Goal: Task Accomplishment & Management: Complete application form

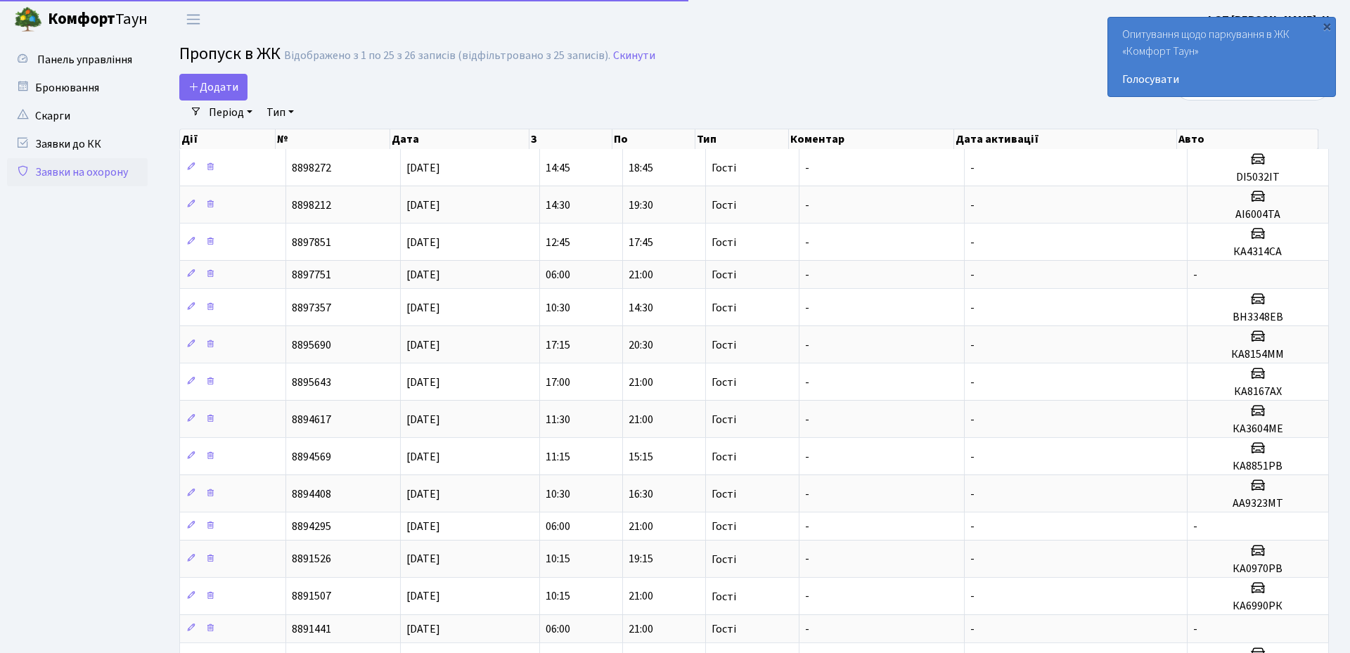
select select "25"
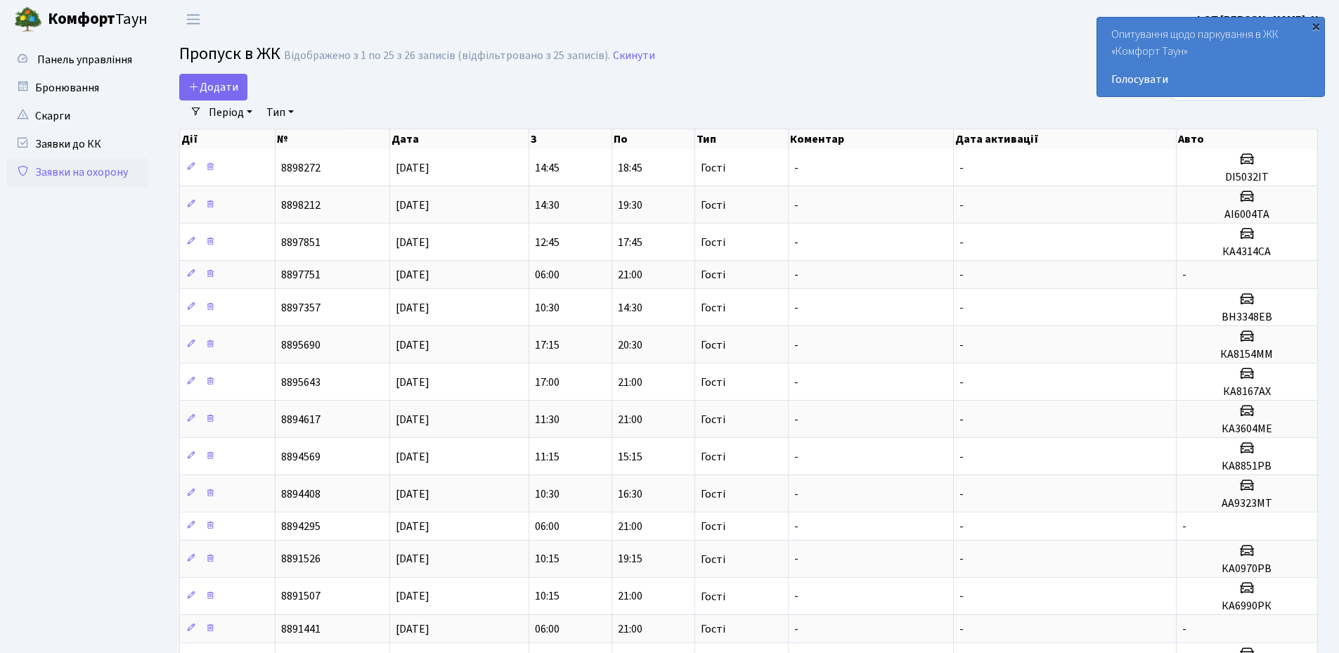
click at [1319, 27] on div "×" at bounding box center [1316, 26] width 14 height 14
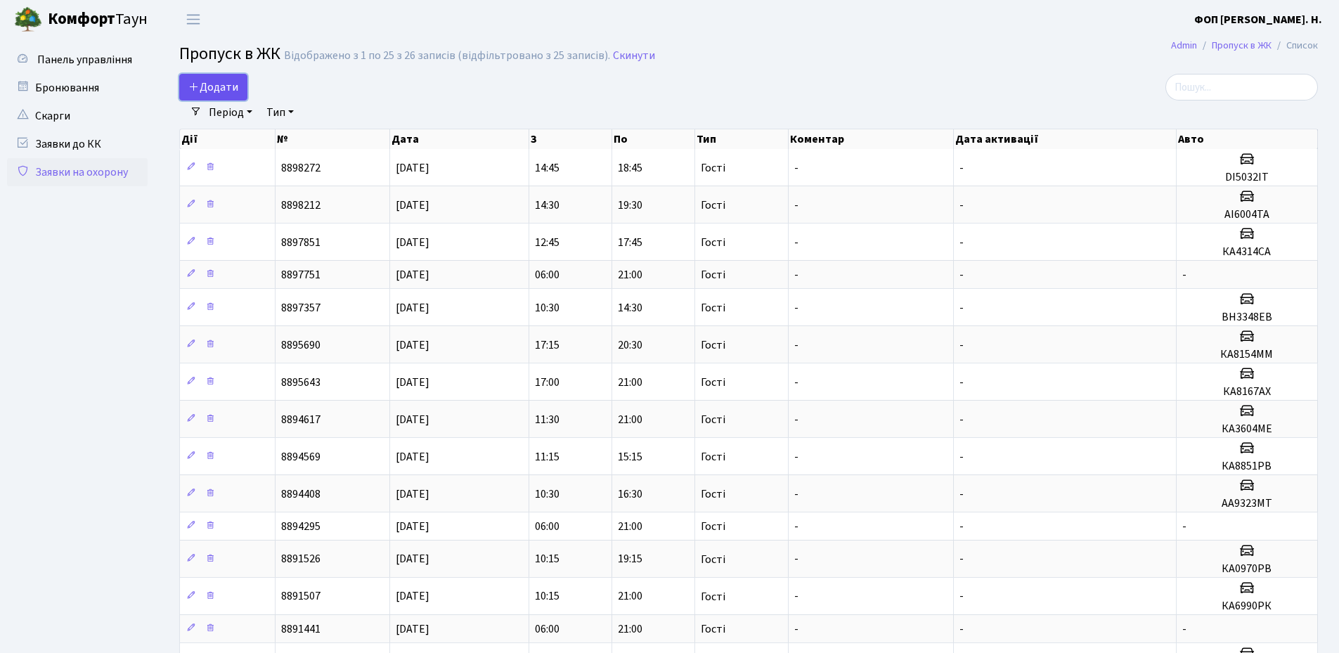
click at [205, 79] on link "Додати" at bounding box center [213, 87] width 68 height 27
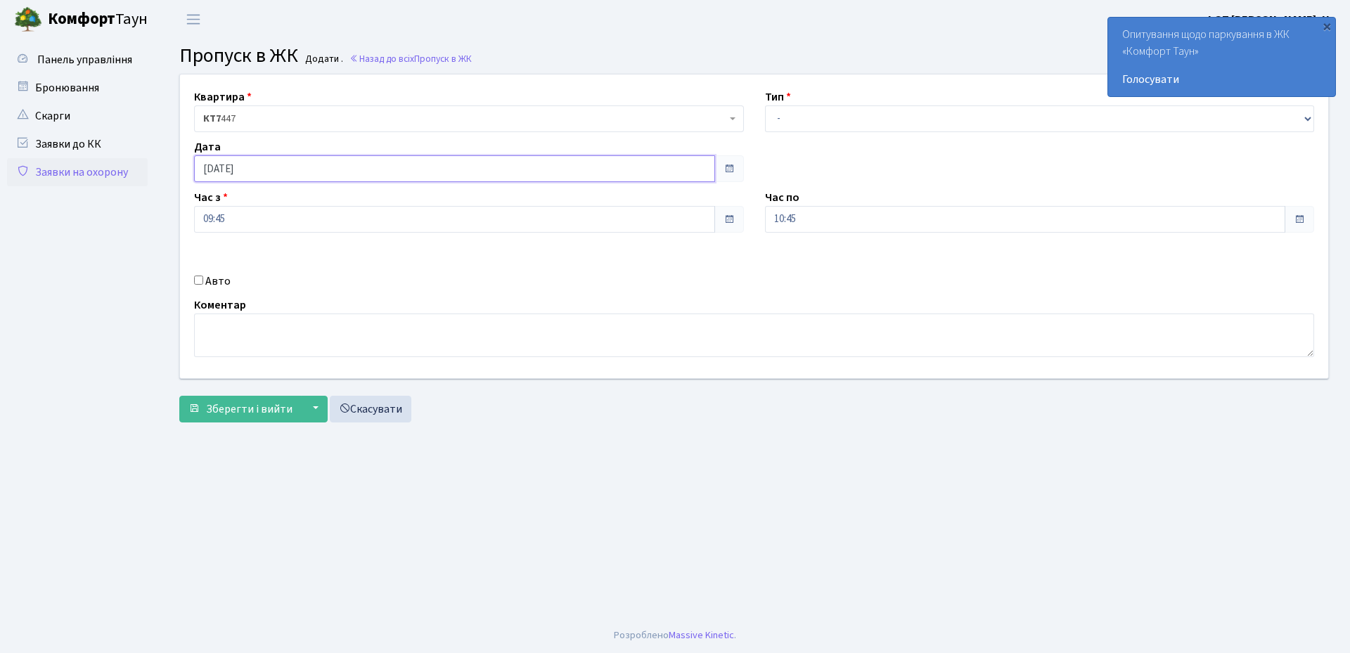
click at [378, 163] on input "[DATE]" at bounding box center [454, 168] width 521 height 27
click at [276, 302] on td "21" at bounding box center [271, 302] width 21 height 21
type input "21.08.2025"
click at [847, 122] on select "- Доставка Таксі Гості Сервіс" at bounding box center [1040, 118] width 550 height 27
select select "3"
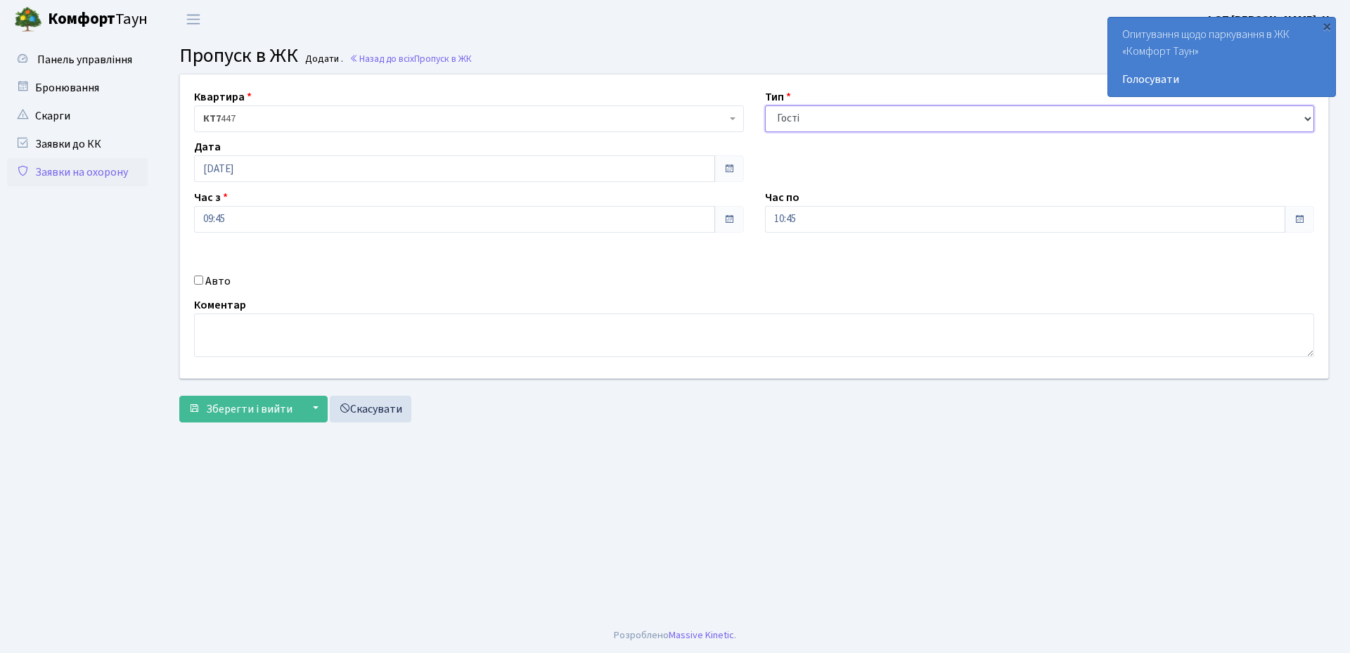
click at [765, 105] on select "- Доставка Таксі Гості Сервіс" at bounding box center [1040, 118] width 550 height 27
click at [798, 219] on input "10:45" at bounding box center [1025, 219] width 521 height 27
click at [798, 259] on icon at bounding box center [804, 268] width 38 height 38
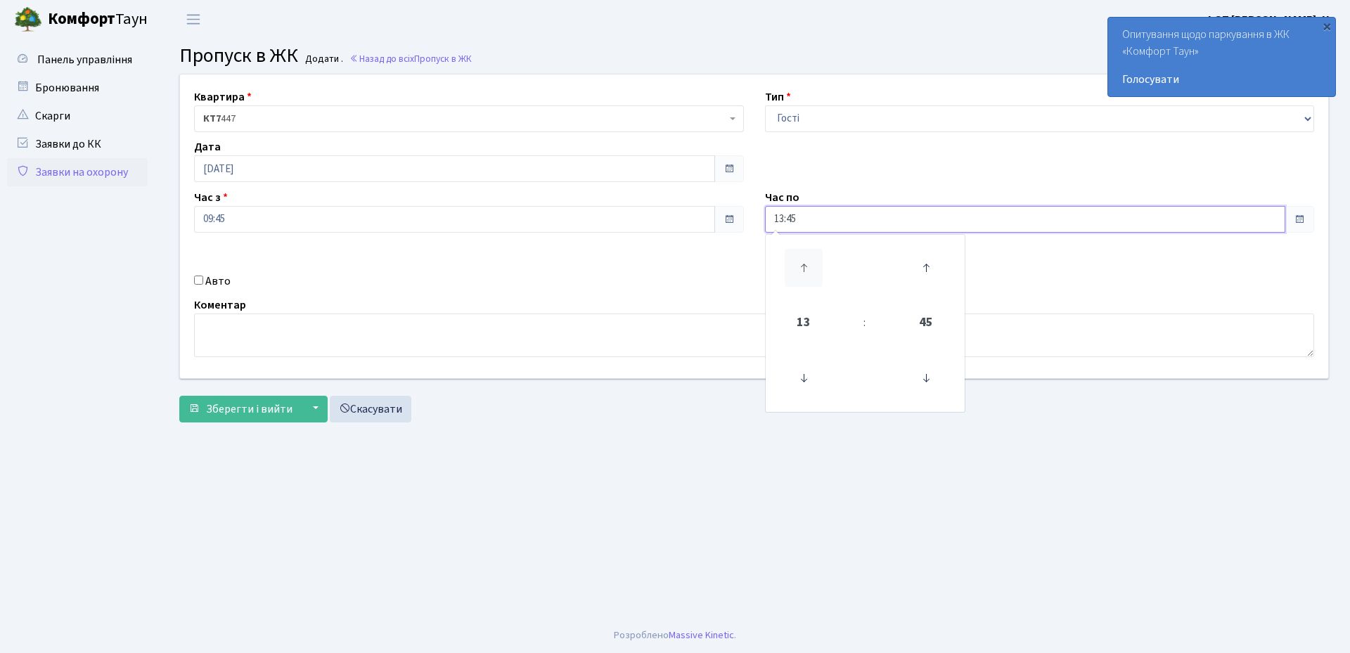
click at [798, 259] on icon at bounding box center [804, 268] width 38 height 38
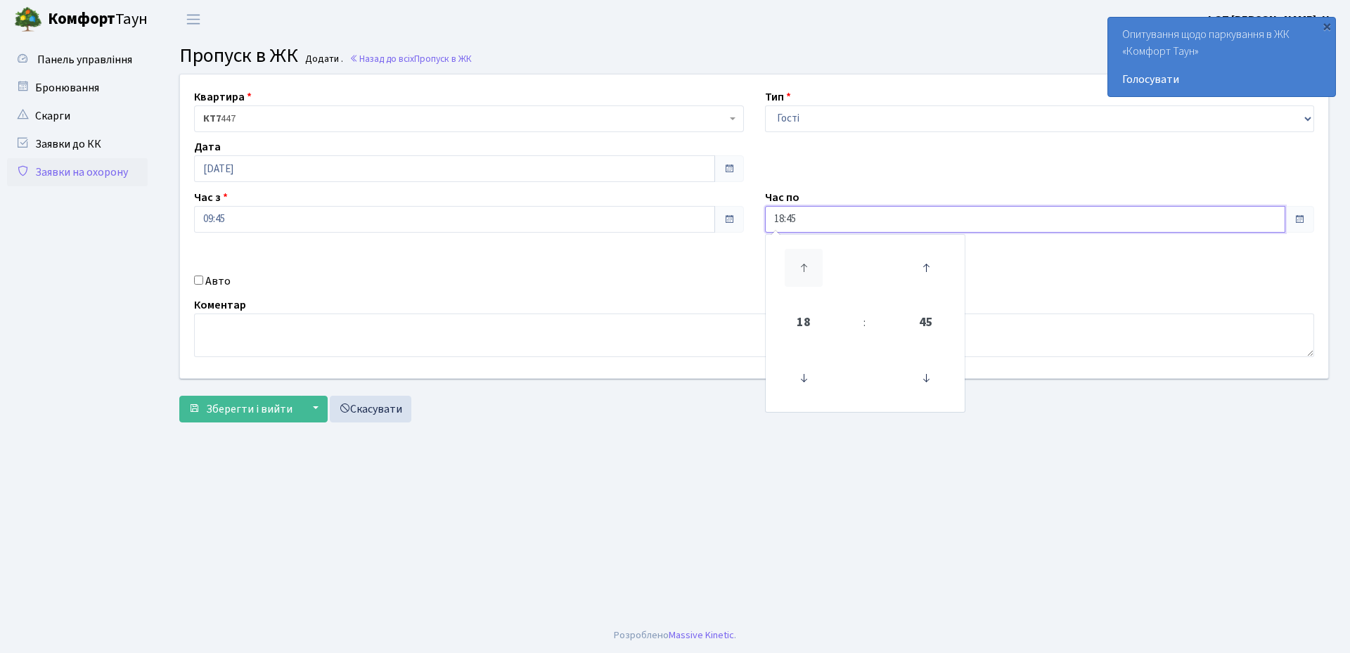
click at [798, 259] on icon at bounding box center [804, 268] width 38 height 38
click at [809, 259] on icon at bounding box center [804, 268] width 38 height 38
click at [920, 378] on icon at bounding box center [926, 378] width 38 height 38
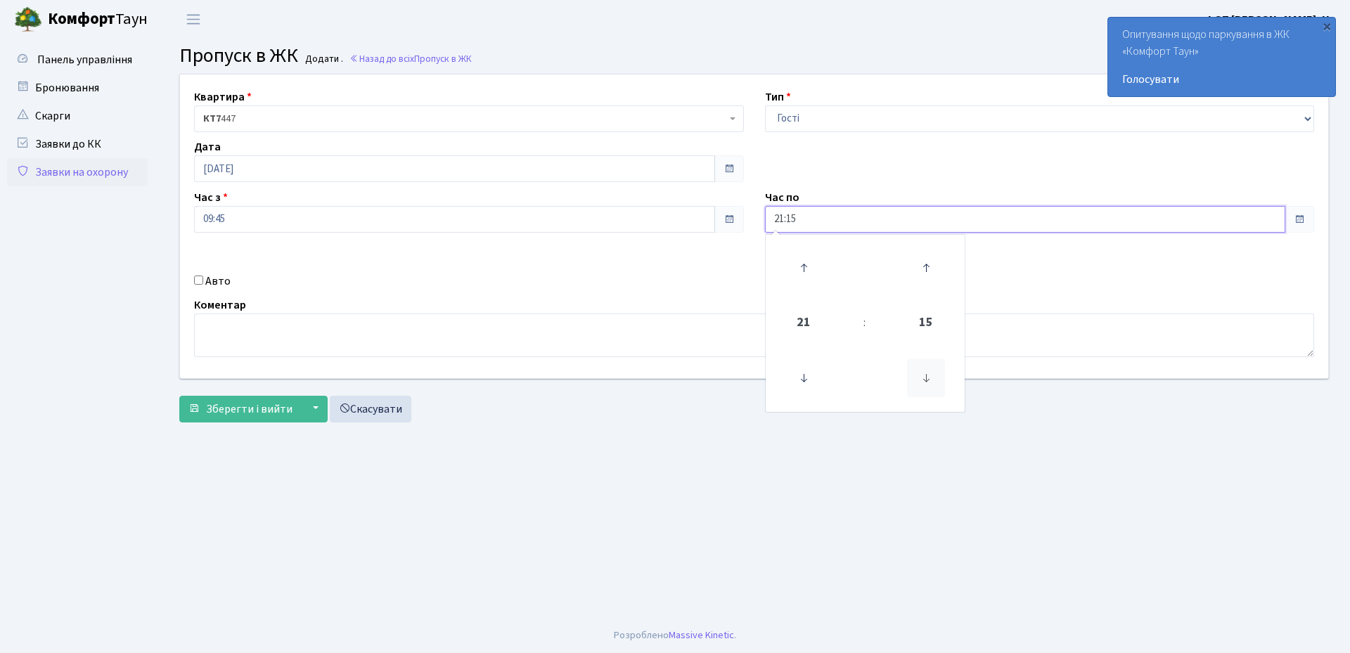
click at [920, 378] on icon at bounding box center [926, 378] width 38 height 38
type input "21:00"
click at [215, 225] on input "09:45" at bounding box center [454, 219] width 521 height 27
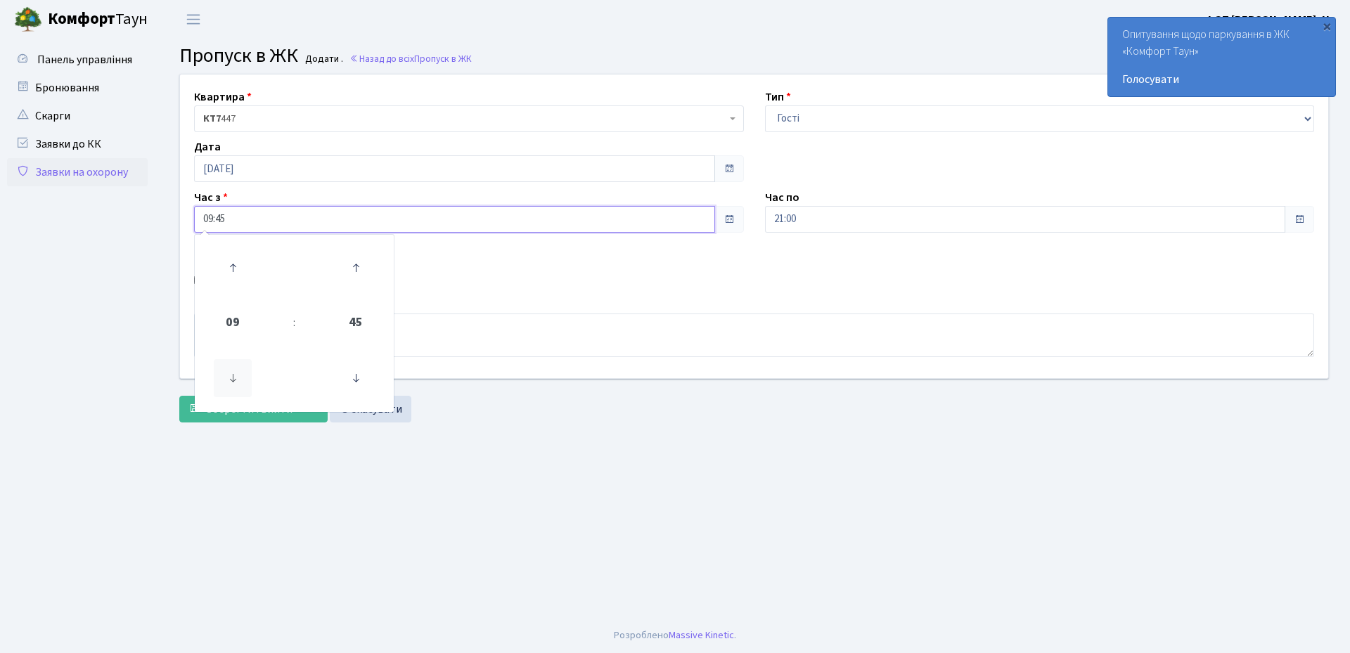
click at [230, 372] on icon at bounding box center [233, 378] width 38 height 38
click at [363, 380] on icon at bounding box center [356, 378] width 38 height 38
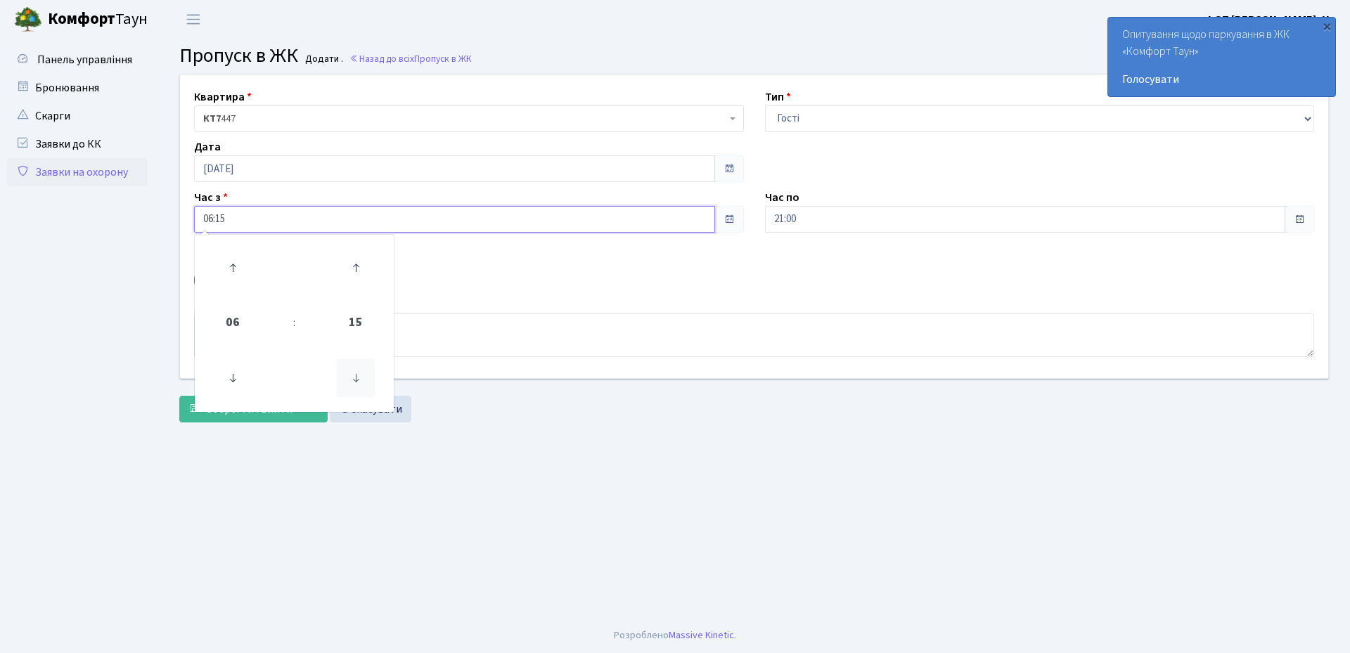
click at [363, 380] on icon at bounding box center [356, 378] width 38 height 38
type input "06:00"
click at [558, 439] on main "Admin Пропуск в ЖК Додати Пропуск в ЖК Додати . Назад до всіх Пропуск в ЖК Квар…" at bounding box center [754, 328] width 1192 height 579
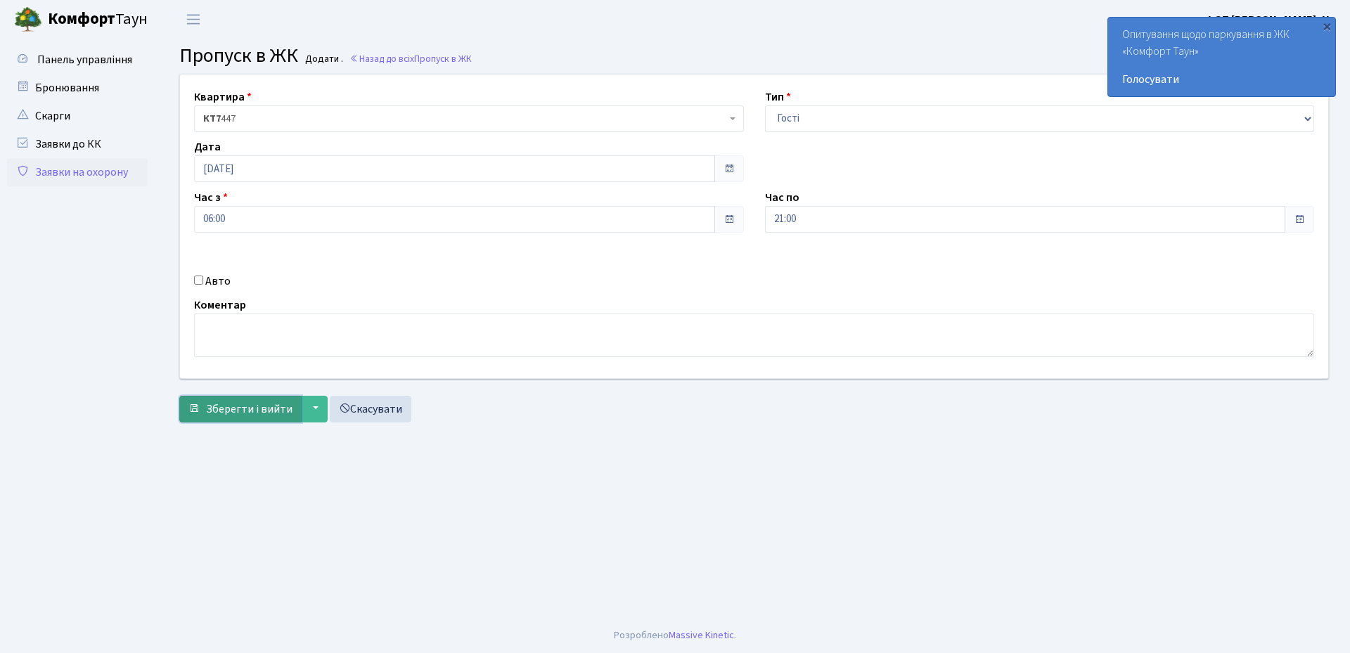
click at [262, 405] on span "Зберегти і вийти" at bounding box center [249, 408] width 86 height 15
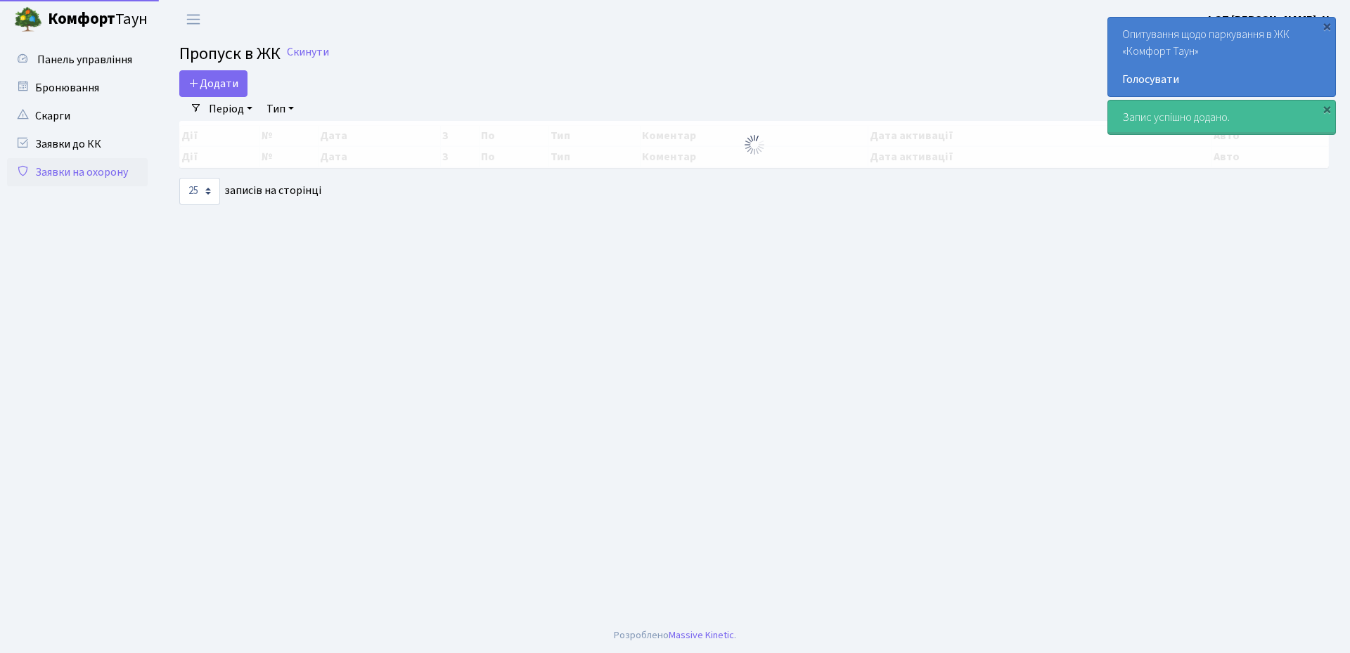
select select "25"
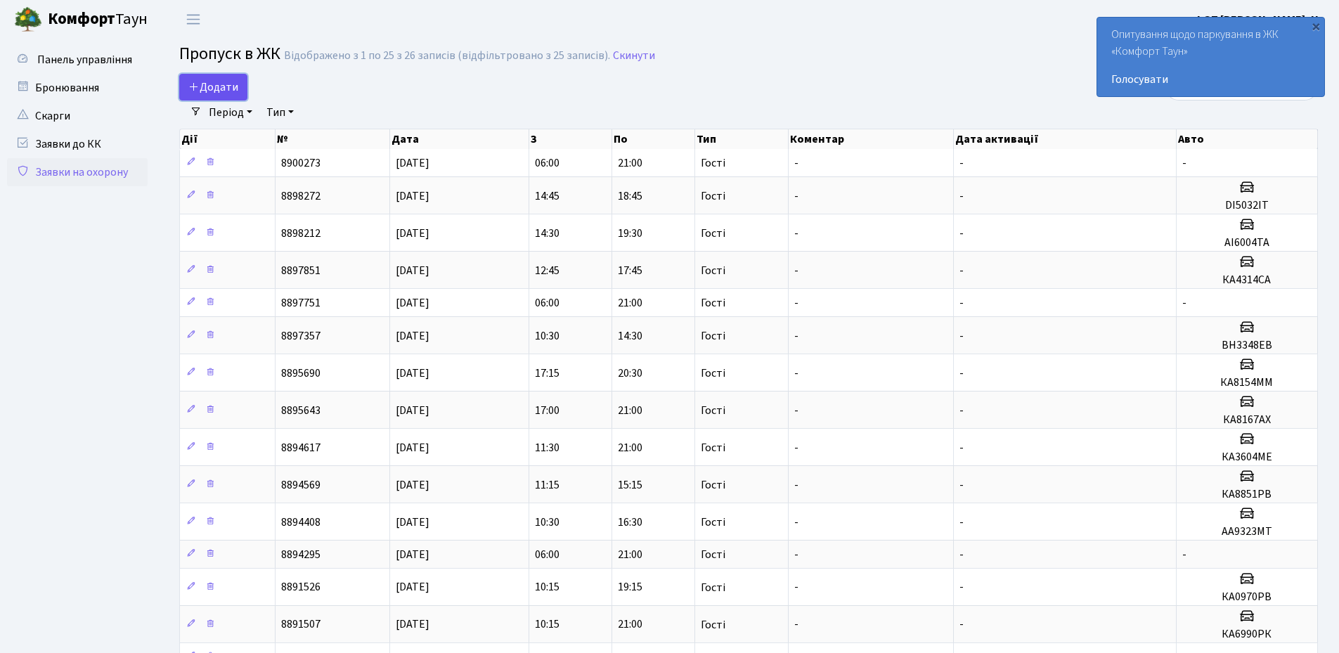
click at [204, 87] on span "Додати" at bounding box center [213, 86] width 50 height 15
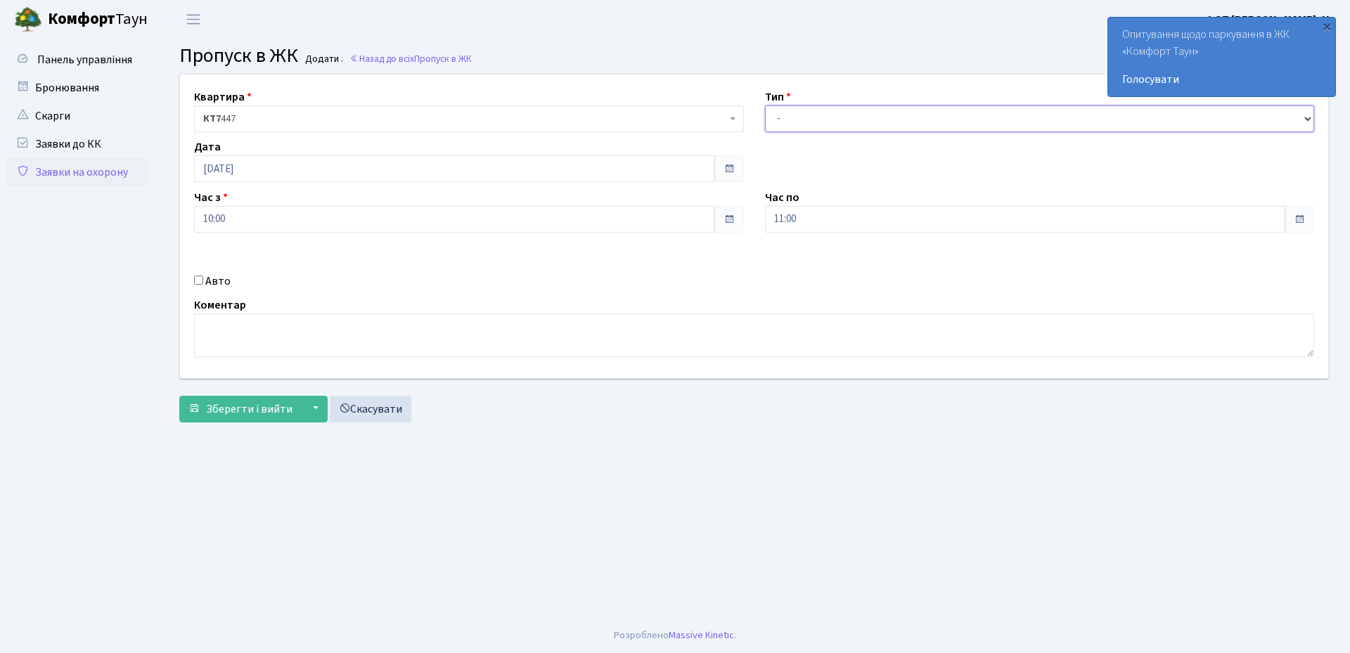
drag, startPoint x: 808, startPoint y: 114, endPoint x: 808, endPoint y: 127, distance: 12.7
click at [808, 114] on select "- Доставка Таксі Гості Сервіс" at bounding box center [1040, 118] width 550 height 27
select select "3"
click at [765, 105] on select "- Доставка Таксі Гості Сервіс" at bounding box center [1040, 118] width 550 height 27
click at [210, 273] on label "Авто" at bounding box center [217, 281] width 25 height 17
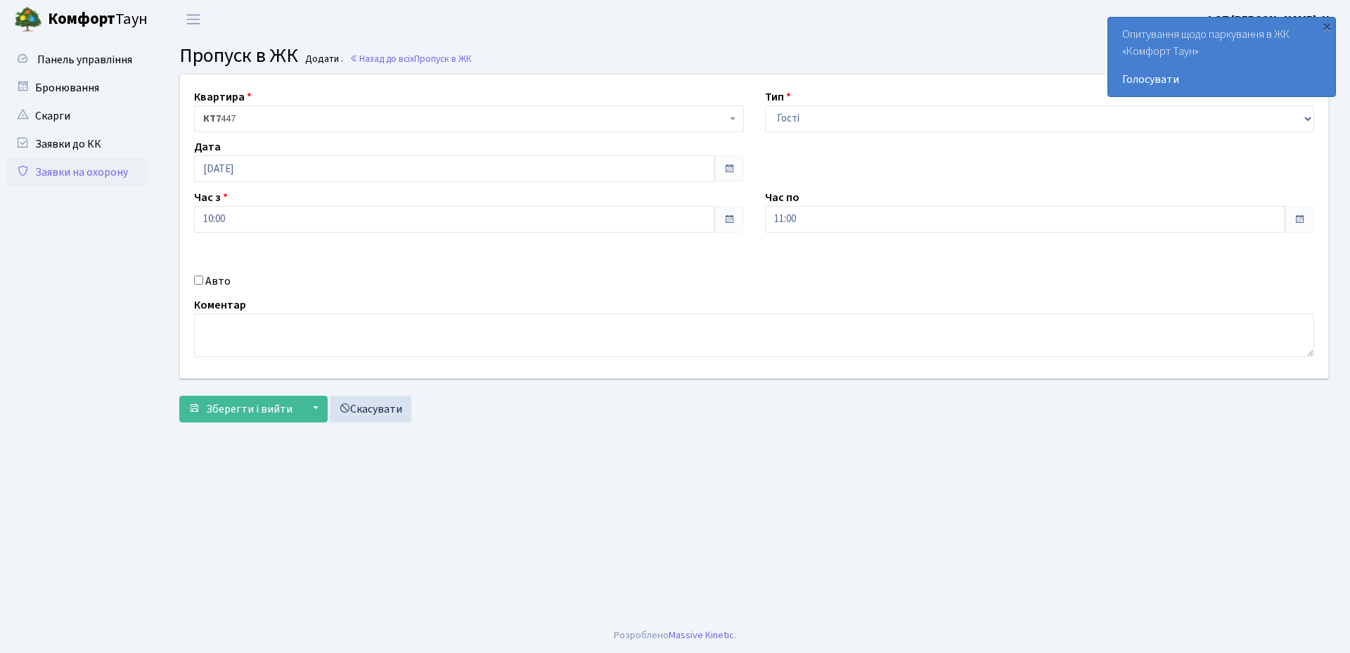
click at [203, 276] on input "Авто" at bounding box center [198, 280] width 9 height 9
checkbox input "true"
click at [912, 212] on input "11:00" at bounding box center [1025, 219] width 521 height 27
click at [805, 269] on icon at bounding box center [804, 268] width 38 height 38
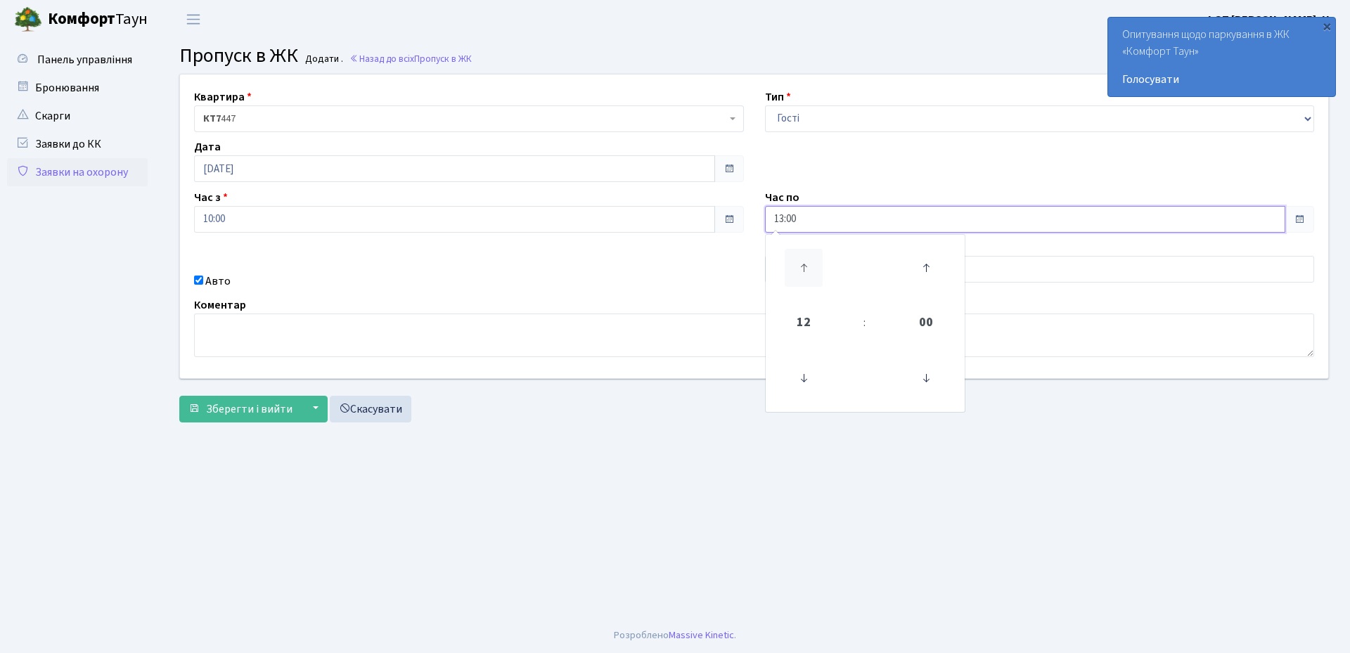
click at [805, 269] on icon at bounding box center [804, 268] width 38 height 38
type input "14:00"
click at [1140, 278] on input "text" at bounding box center [1040, 269] width 550 height 27
drag, startPoint x: 780, startPoint y: 276, endPoint x: 769, endPoint y: 272, distance: 11.1
click at [769, 272] on input "ff2435" at bounding box center [1040, 269] width 550 height 27
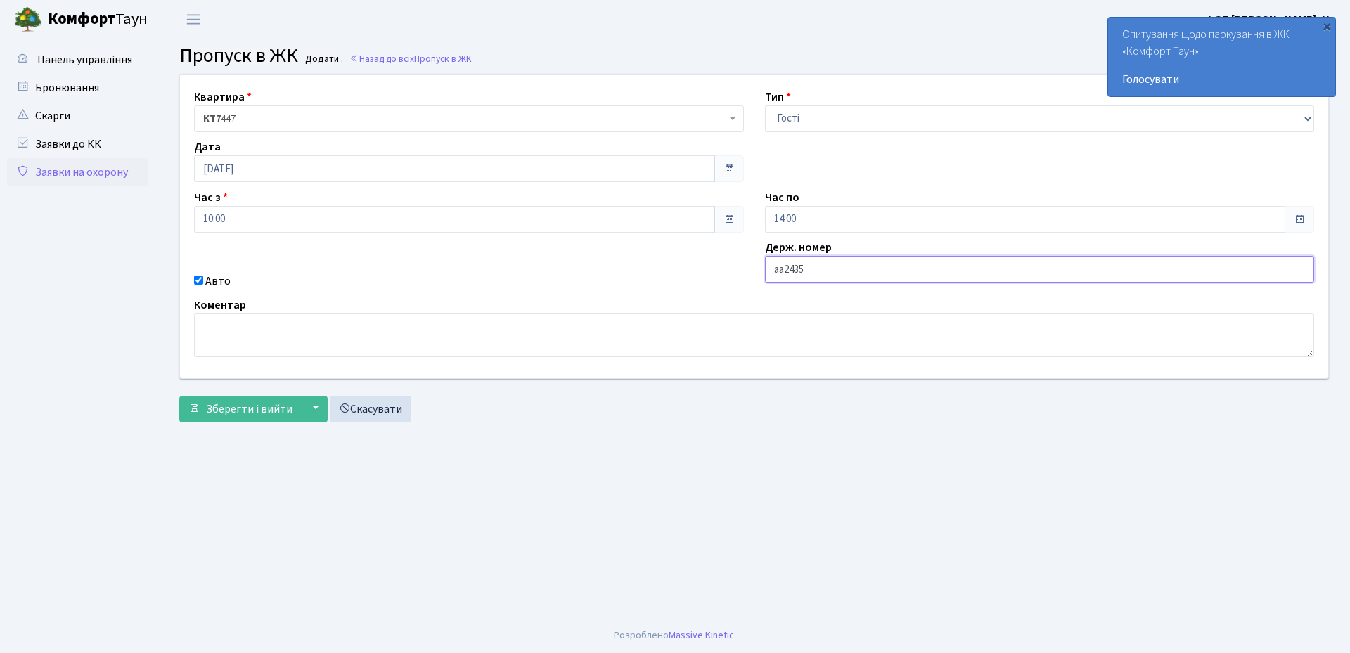
click at [821, 271] on input "аа2435" at bounding box center [1040, 269] width 550 height 27
type input "аа2435yc"
click at [252, 408] on span "Зберегти і вийти" at bounding box center [249, 408] width 86 height 15
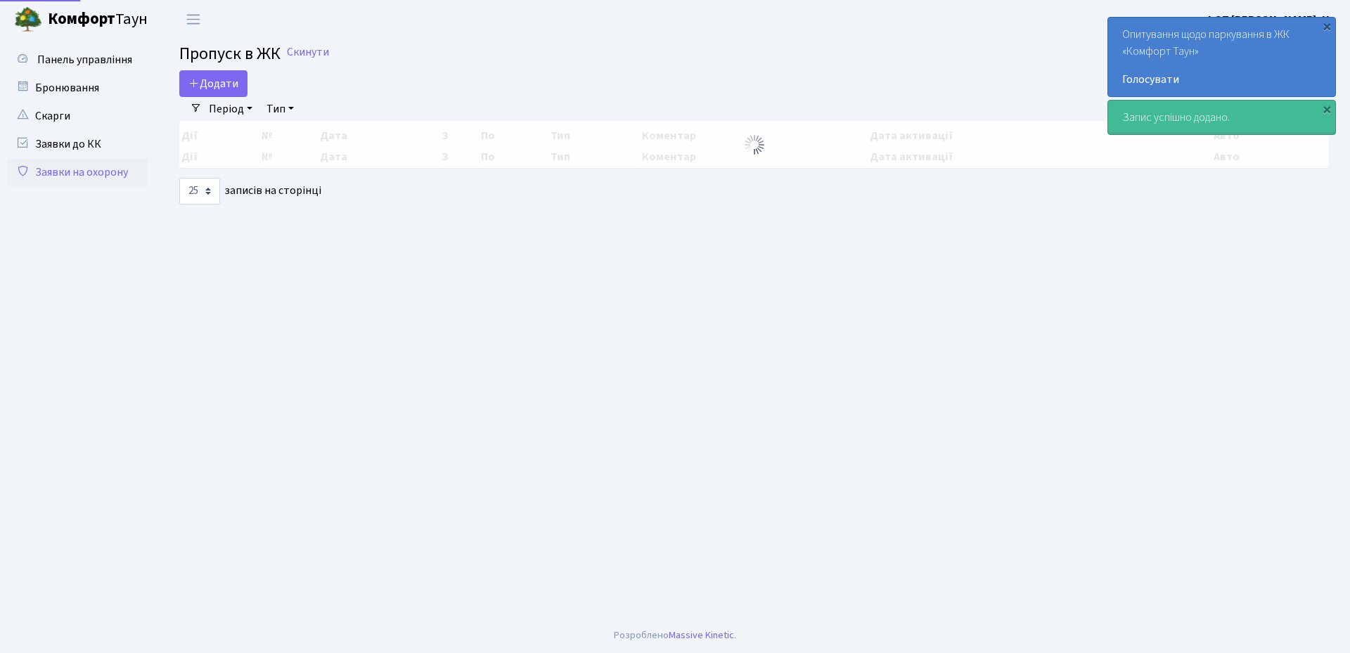
select select "25"
